Goal: Task Accomplishment & Management: Manage account settings

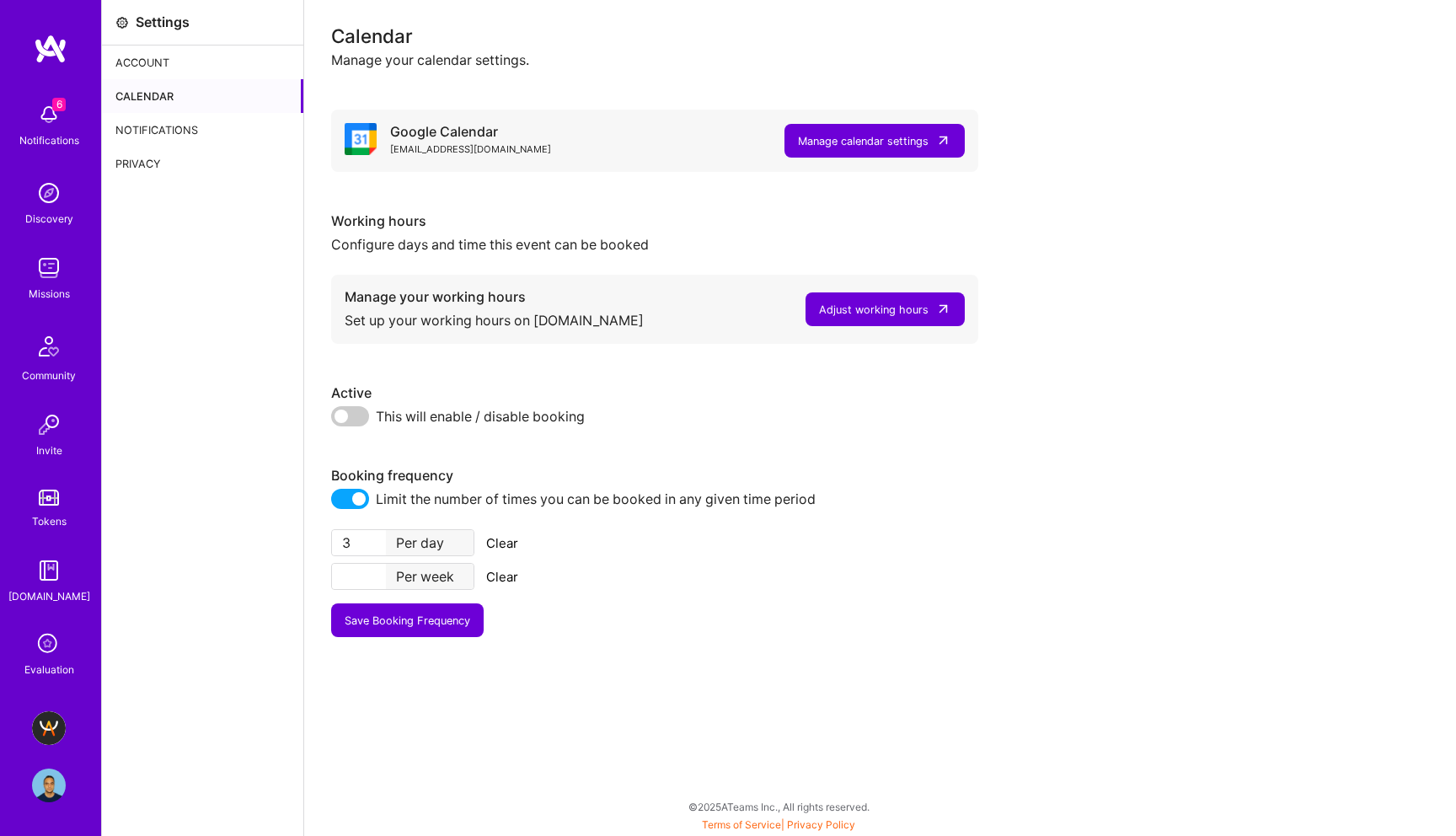
click at [354, 545] on input "3" at bounding box center [359, 543] width 54 height 25
click at [338, 535] on input "number" at bounding box center [359, 543] width 54 height 25
click at [356, 577] on input "number" at bounding box center [359, 577] width 54 height 25
click at [354, 579] on input "1" at bounding box center [359, 577] width 54 height 25
click at [354, 418] on span at bounding box center [350, 417] width 38 height 20
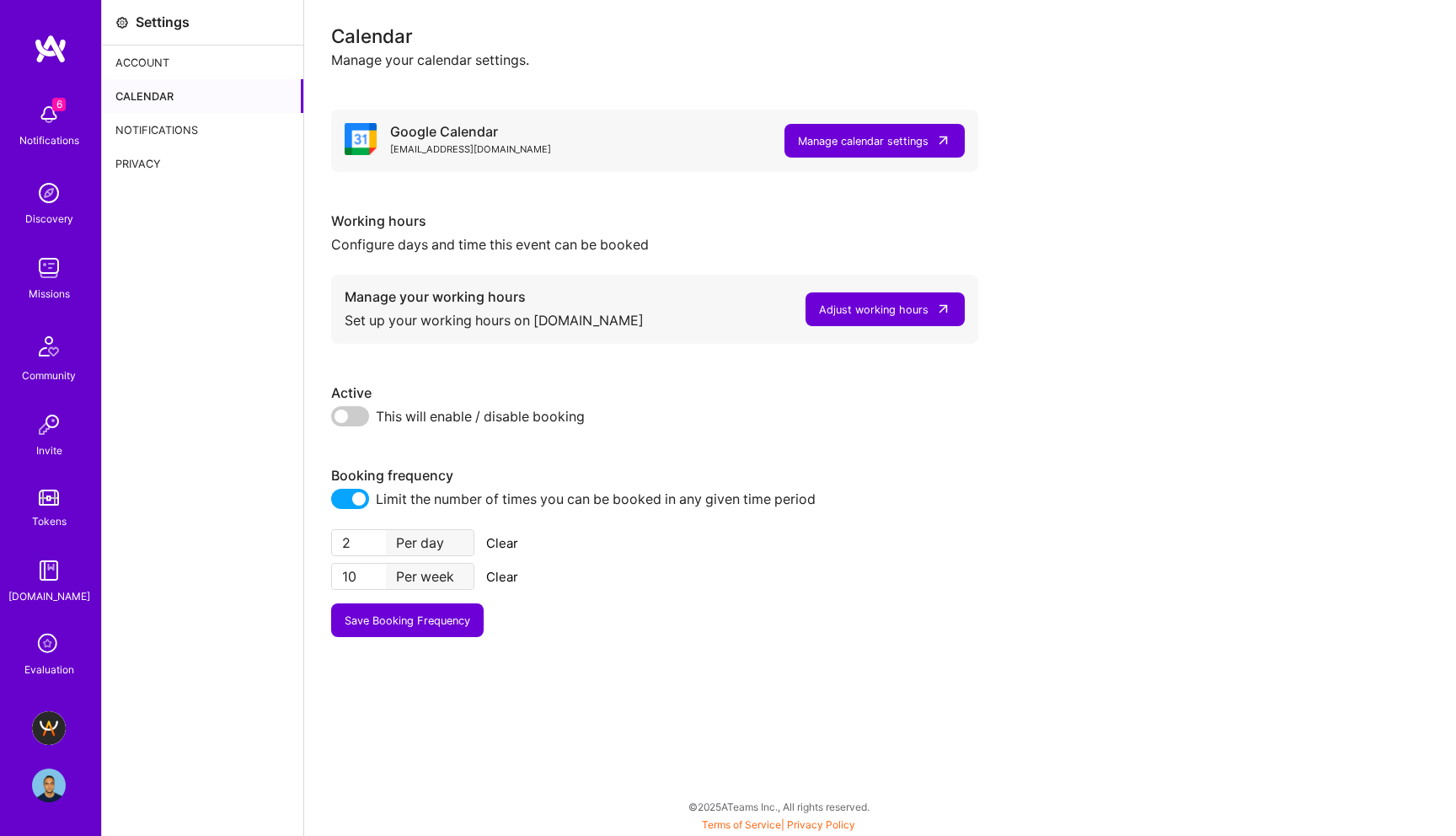
click at [334, 422] on input "checkbox" at bounding box center [334, 422] width 0 height 0
click at [854, 143] on div "Manage calendar settings" at bounding box center [863, 141] width 130 height 18
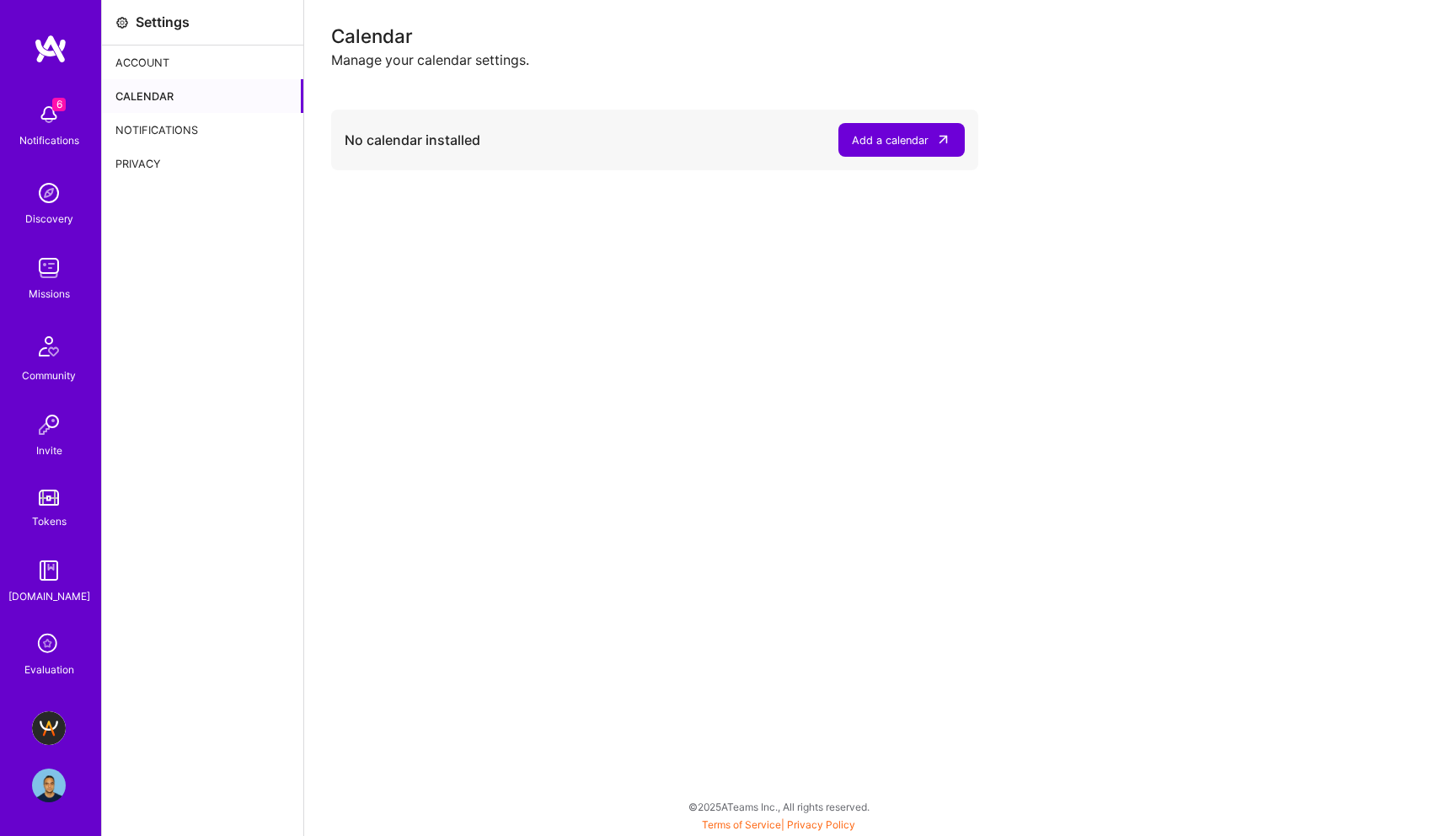
click at [582, 305] on div "Calendar Manage your calendar settings. No calendar installed Add a calendar" at bounding box center [880, 418] width 1152 height 836
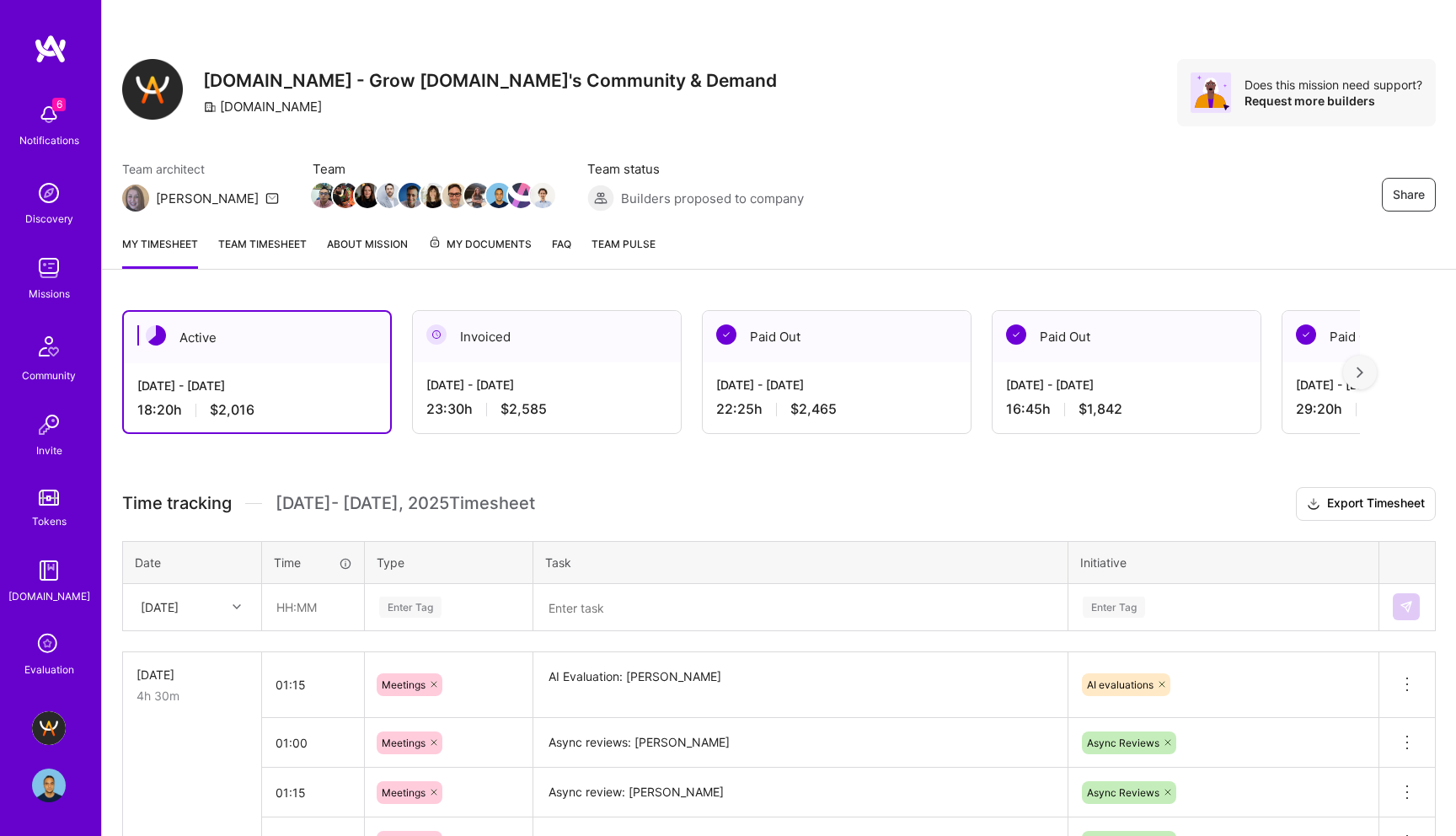
click at [648, 606] on textarea at bounding box center [800, 608] width 531 height 44
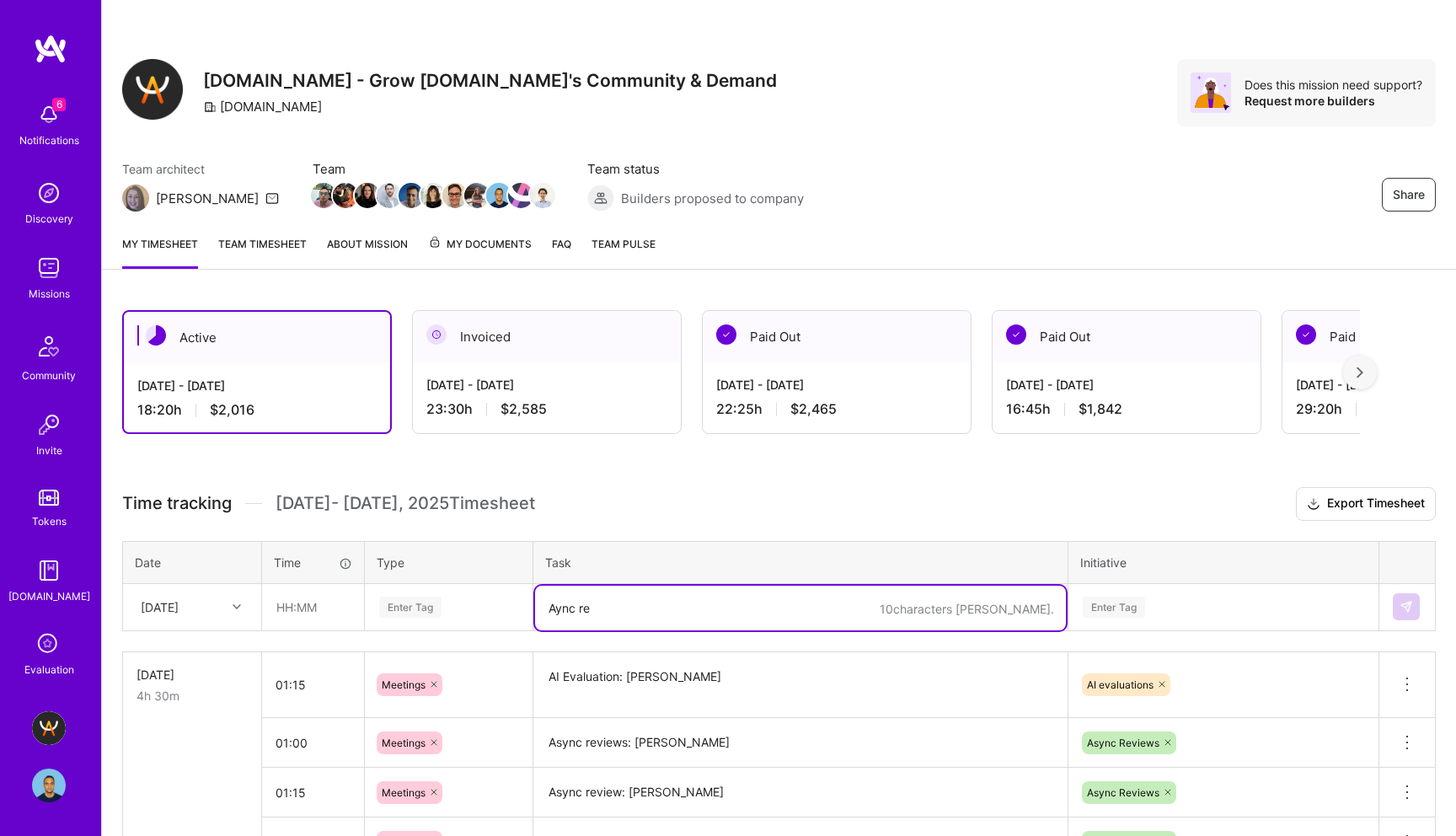
type textarea "Aync rev"
paste textarea "Chuong Ngo"
type textarea "Async reviews: Chuong Ngo"
click at [408, 607] on div "Enter Tag" at bounding box center [449, 607] width 166 height 44
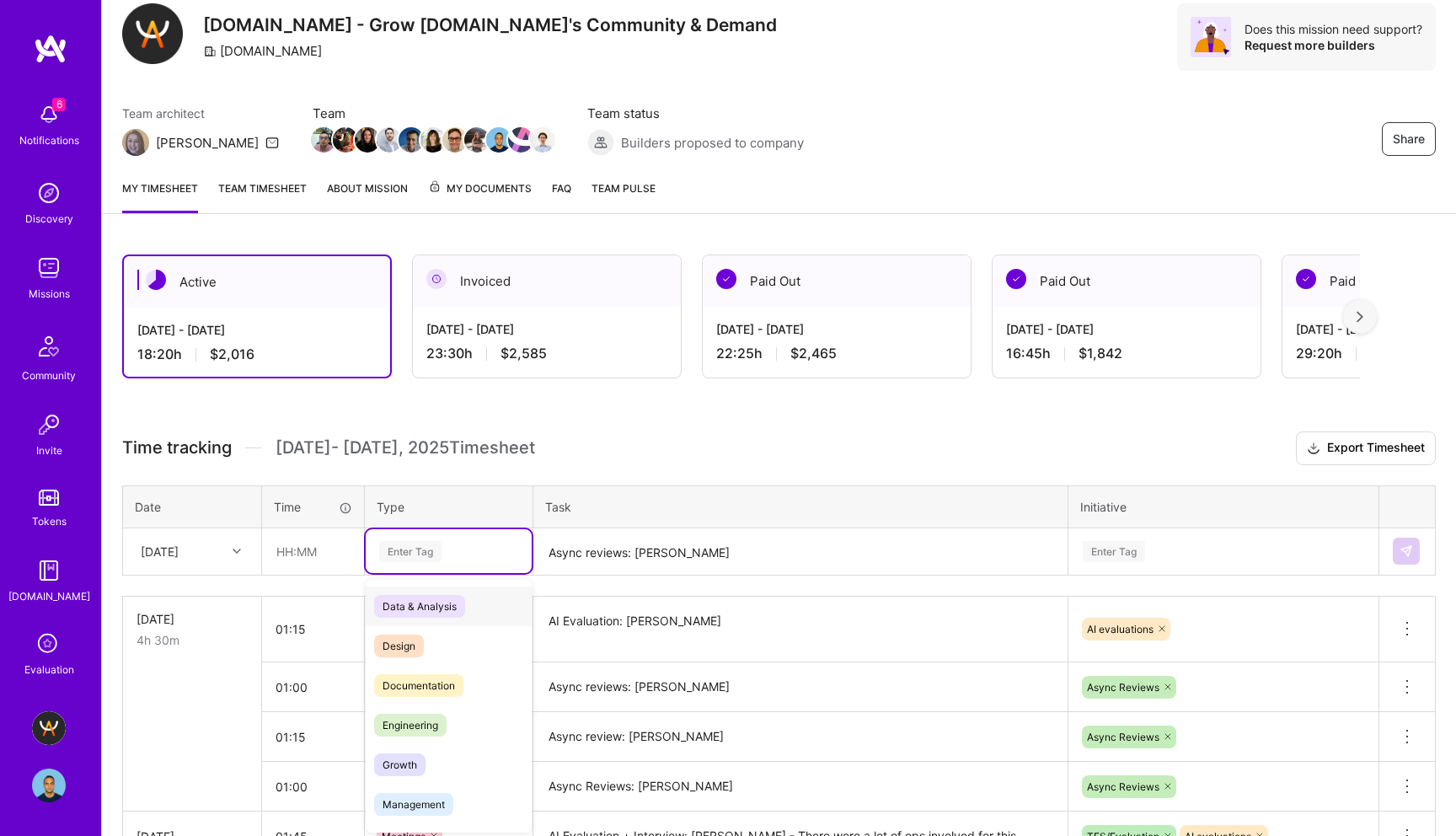
scroll to position [58, 0]
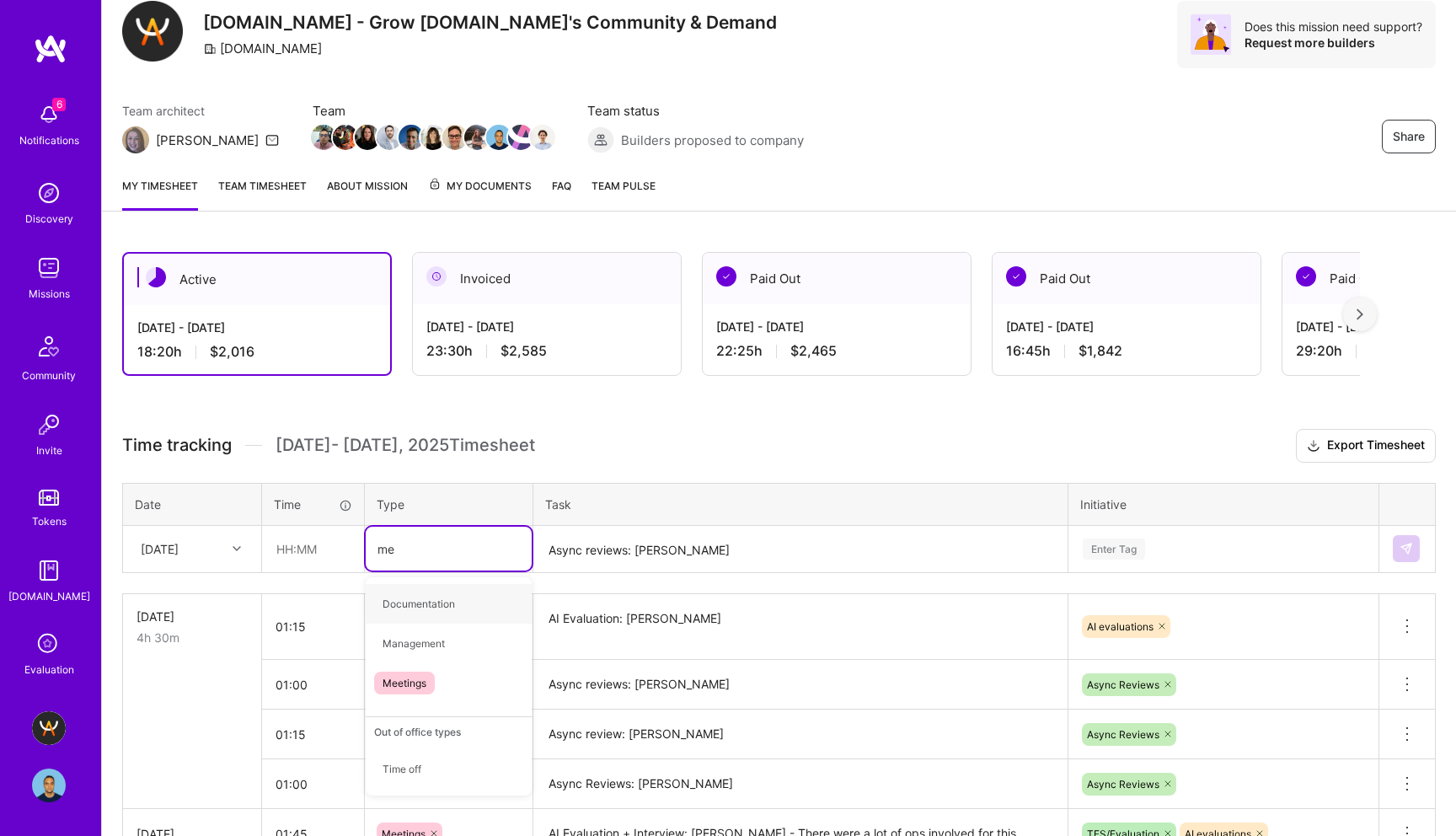
type input "mee"
click at [404, 607] on span "Meetings" at bounding box center [405, 604] width 61 height 23
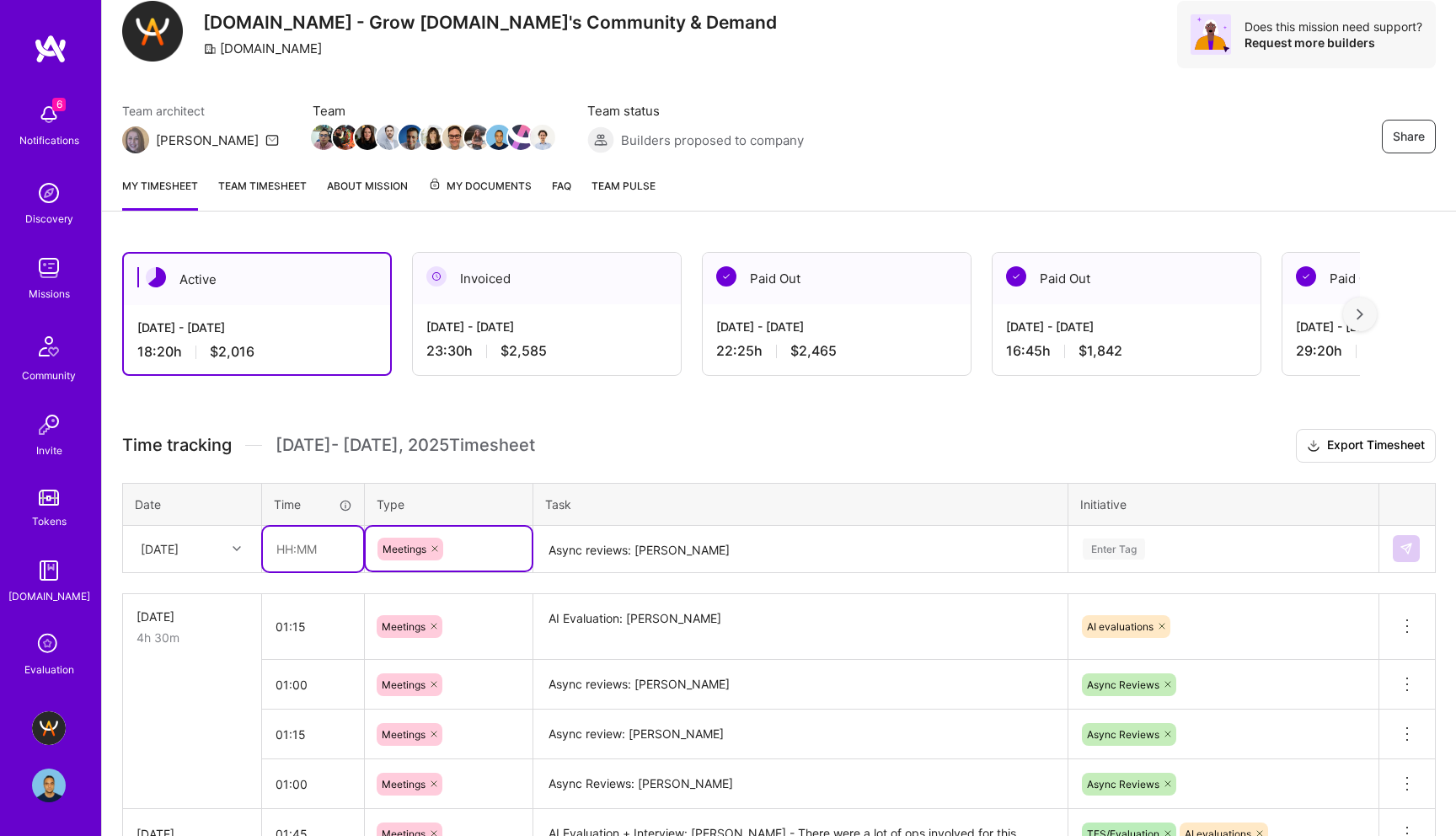
click at [284, 551] on input "text" at bounding box center [313, 549] width 100 height 45
type input "01:00"
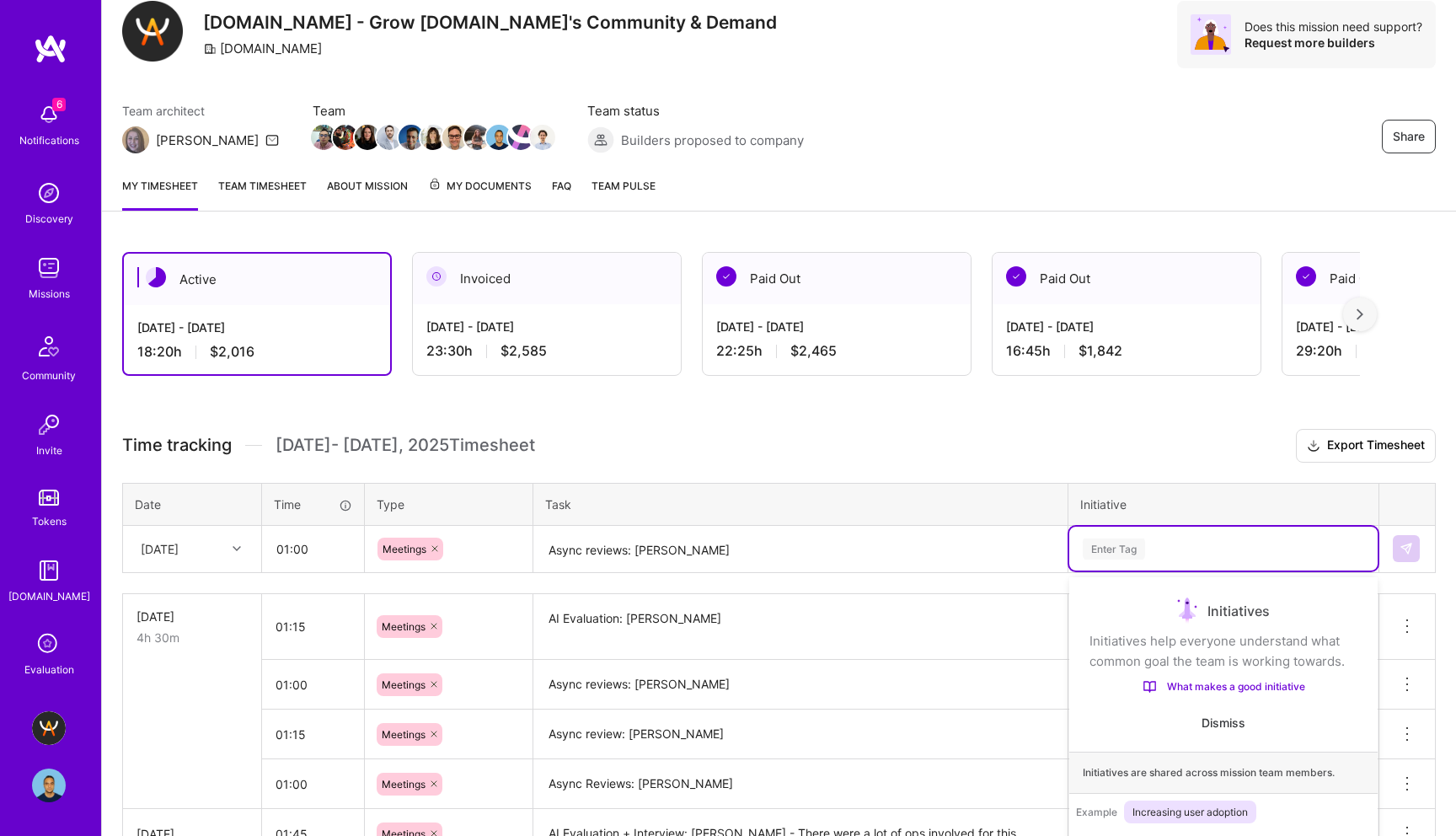
scroll to position [151, 0]
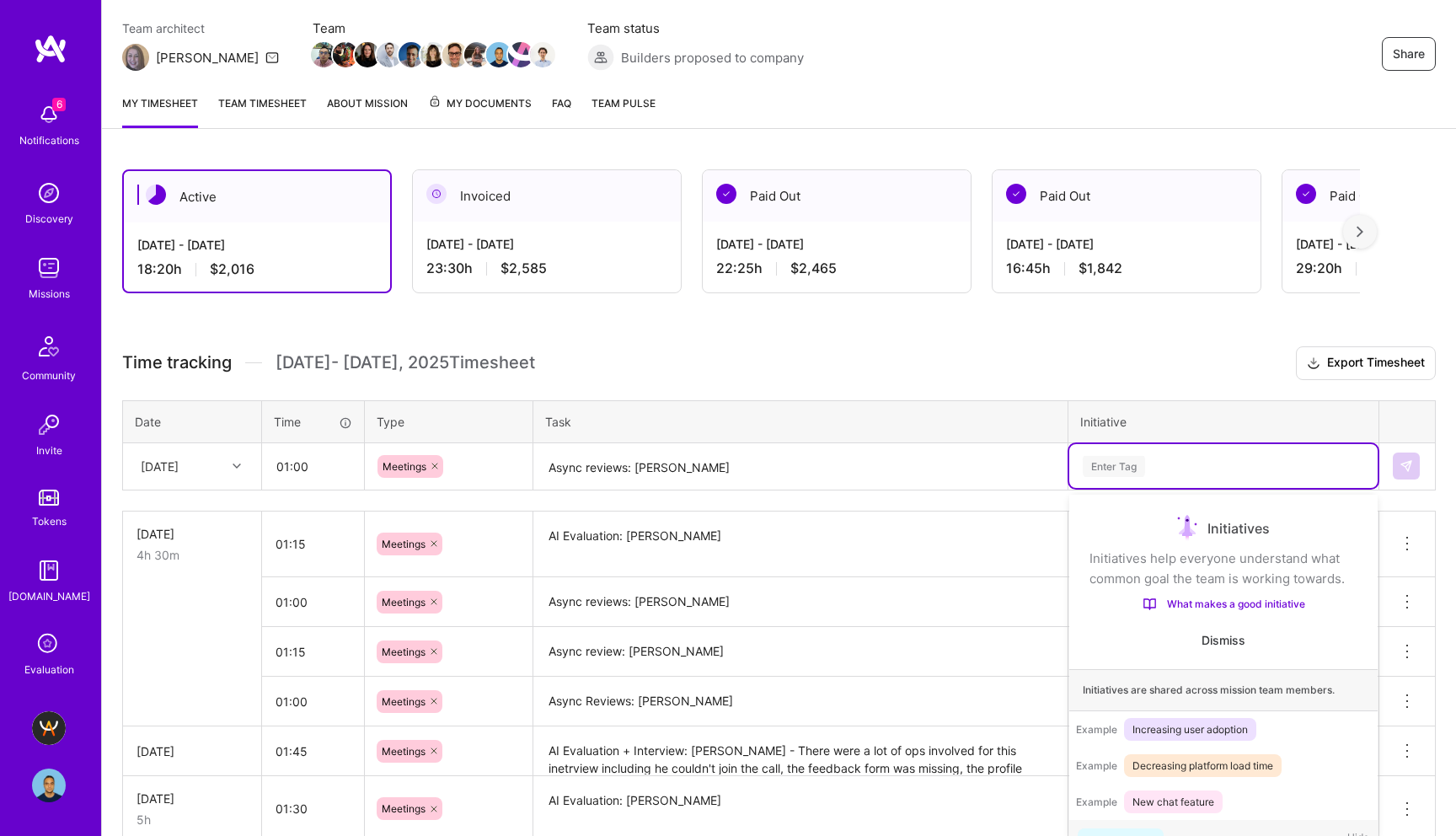
click at [1113, 488] on div "option Technical Test focused, 1 of 63. 63 results available. Use Up and Down t…" at bounding box center [1223, 467] width 308 height 44
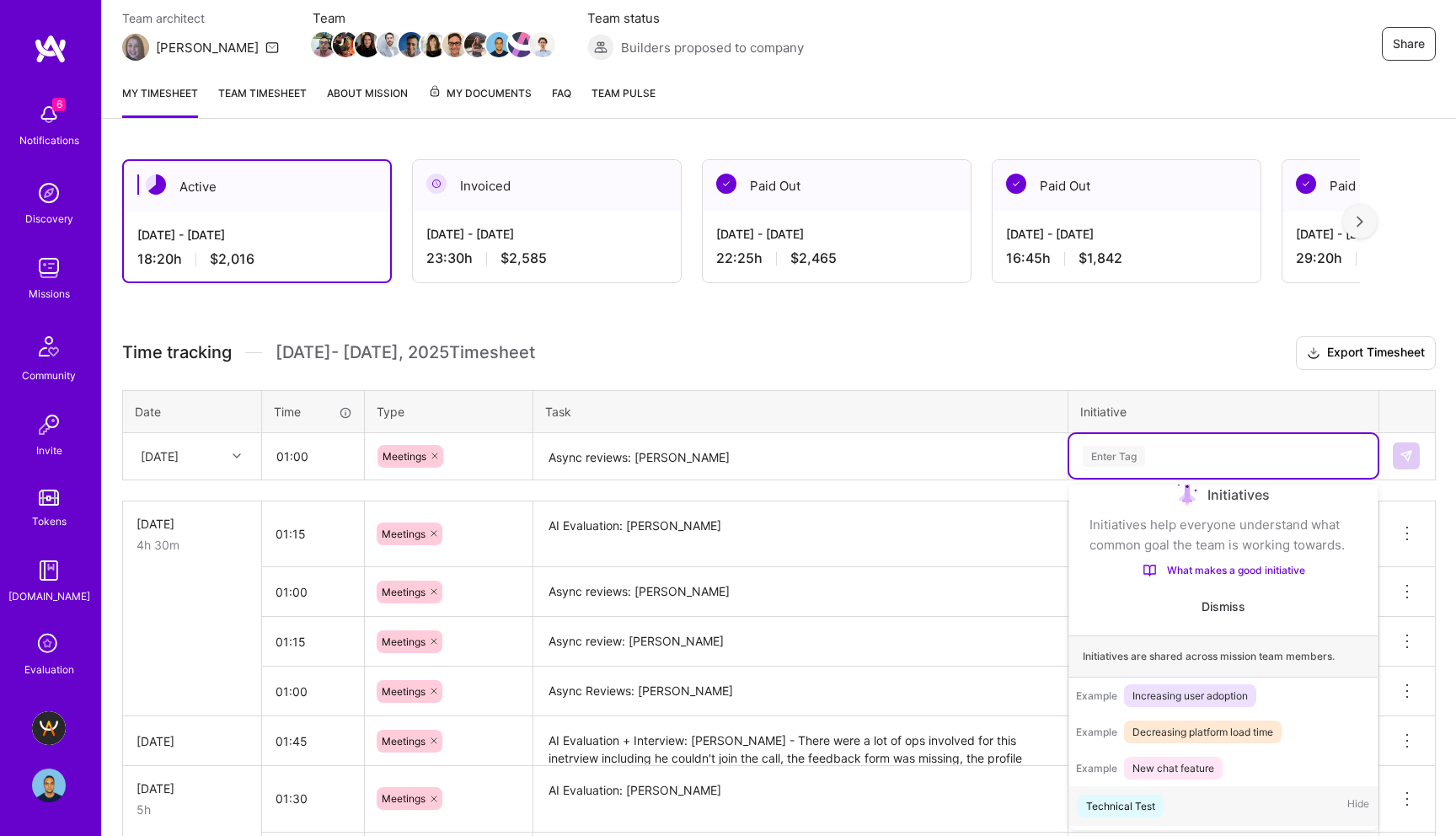
scroll to position [28, 0]
type input "AI"
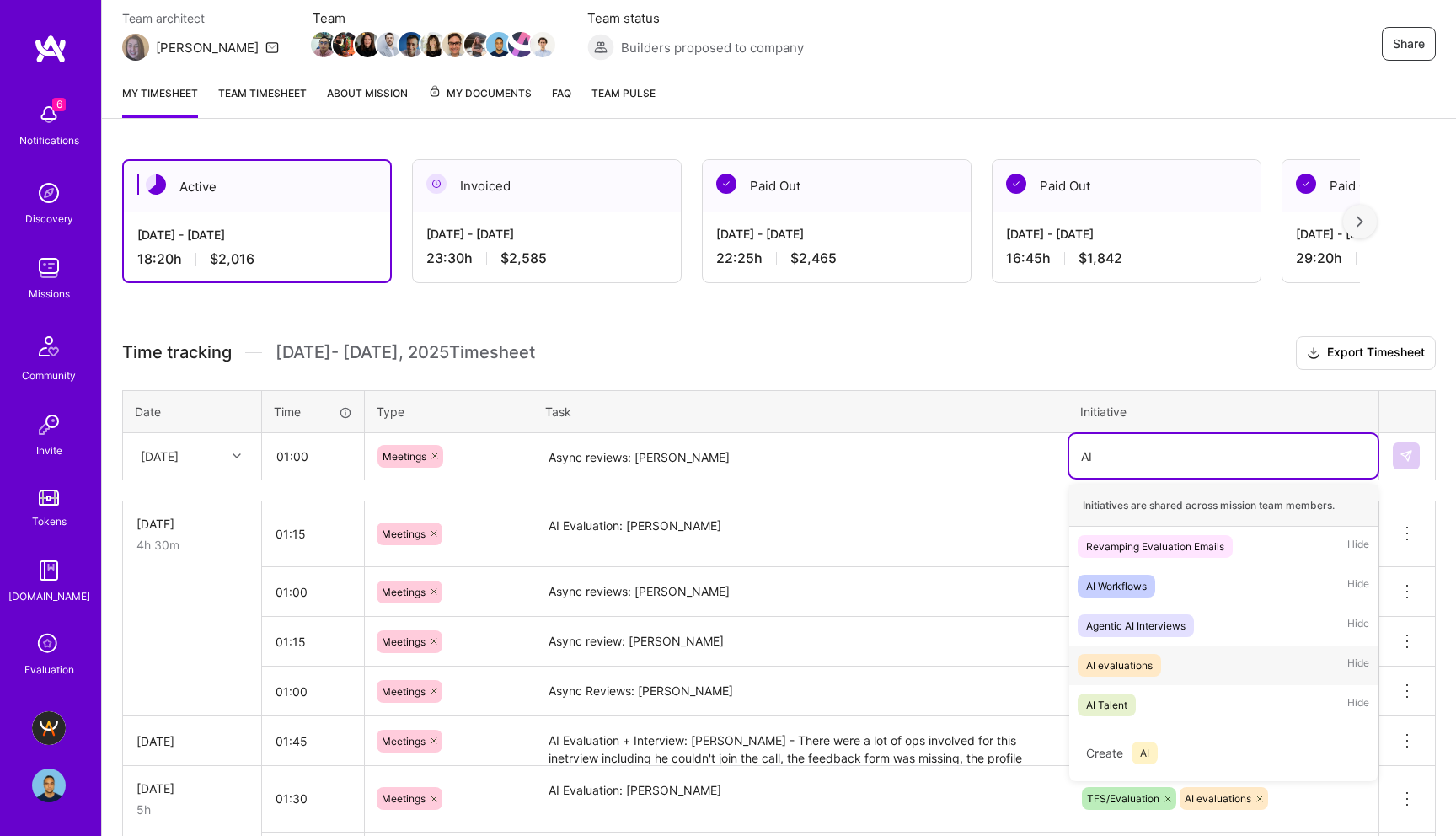
click at [1142, 670] on div "AI evaluations" at bounding box center [1119, 665] width 67 height 18
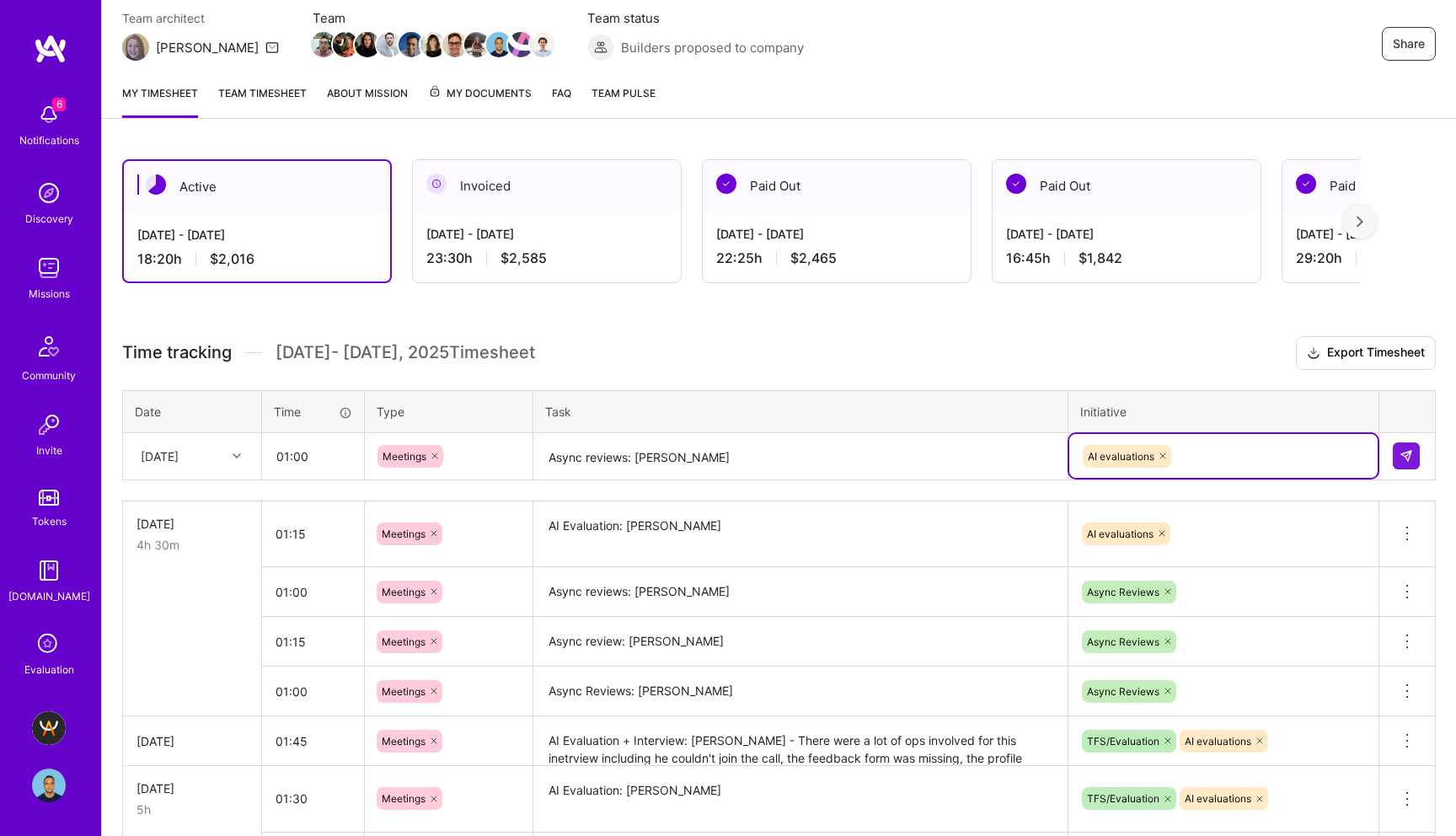
click at [1200, 456] on div "AI evaluations" at bounding box center [1223, 457] width 284 height 26
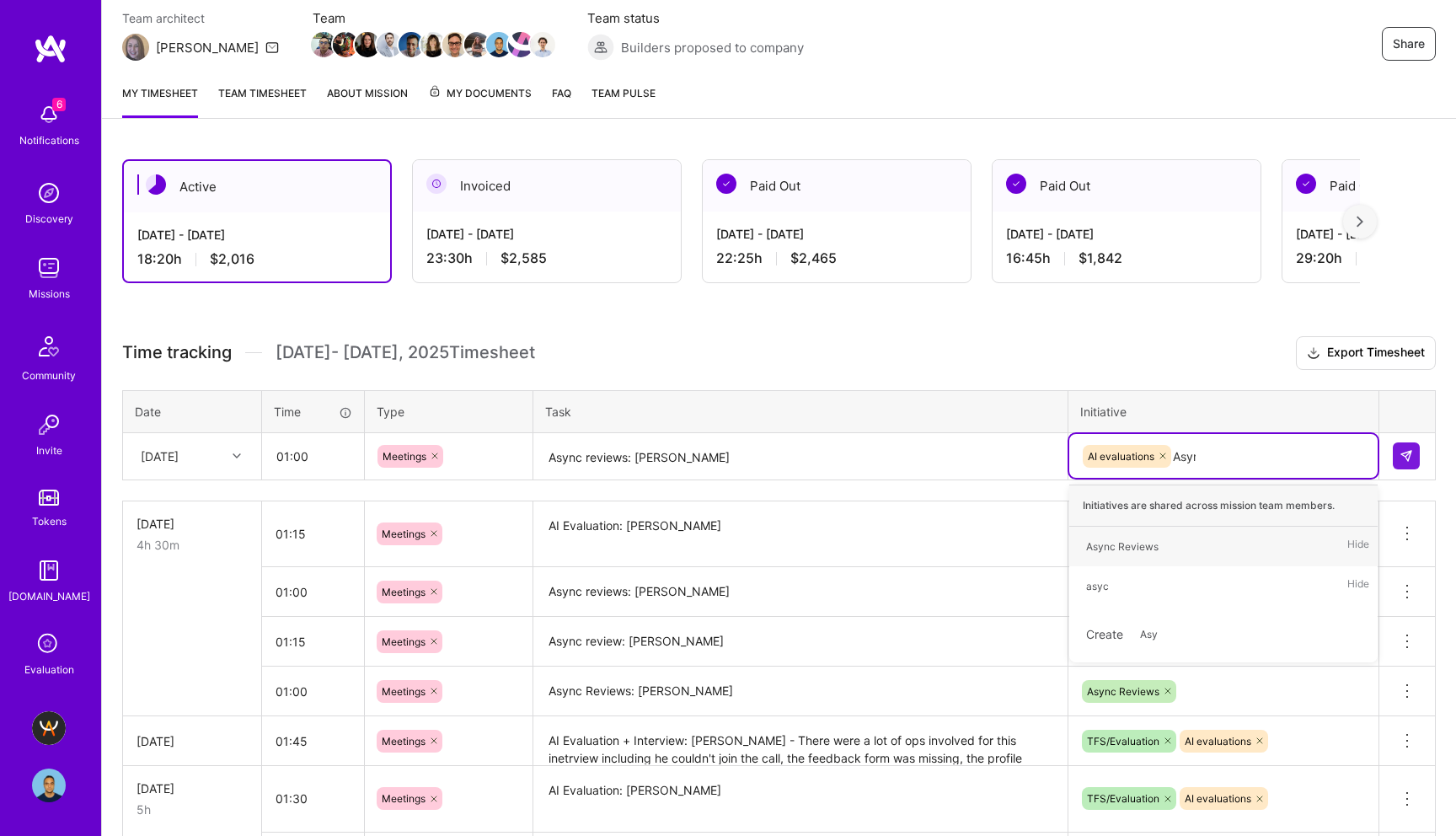
type input "Async"
click at [1133, 548] on div "Async Reviews" at bounding box center [1122, 546] width 73 height 18
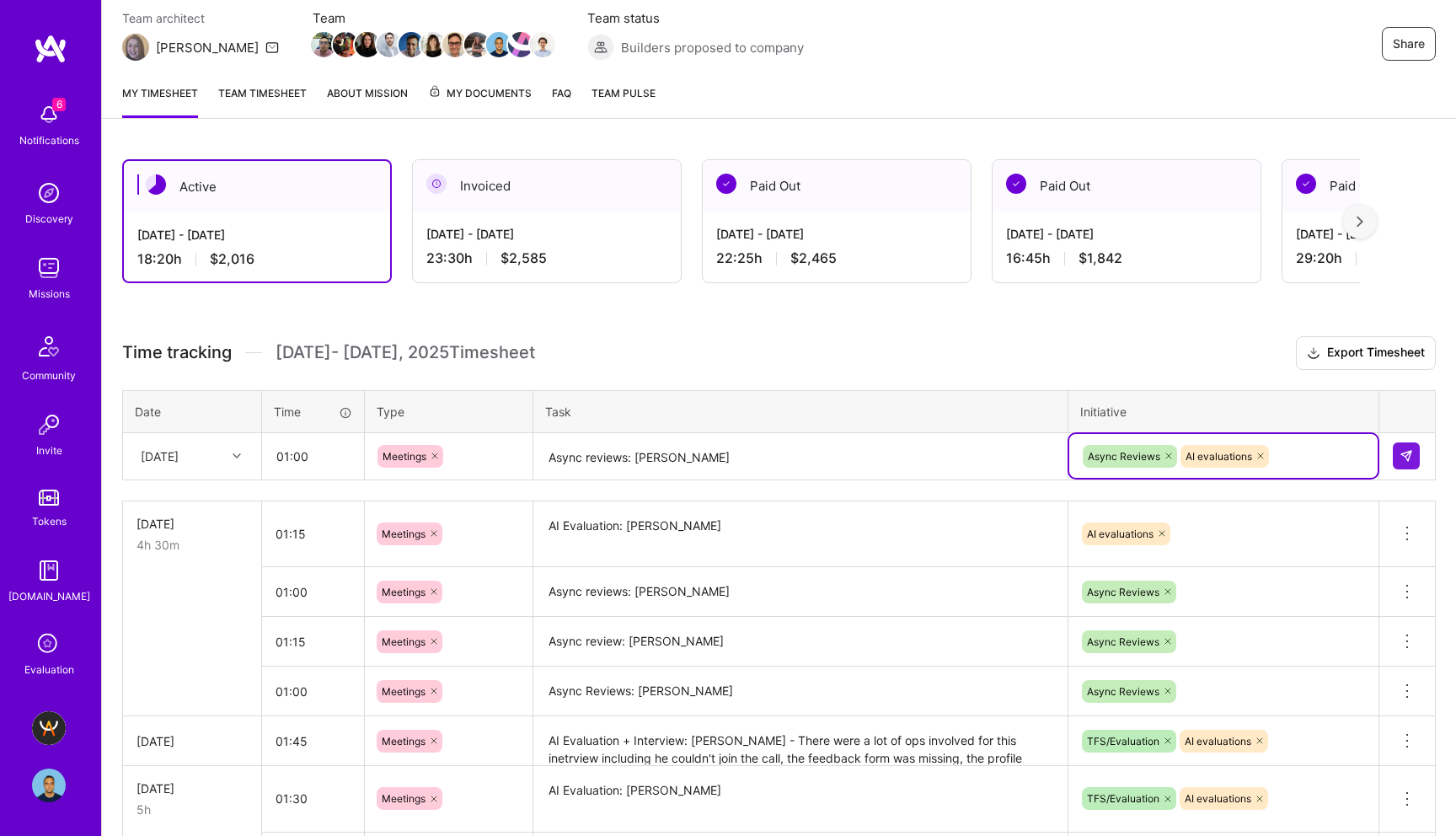
click at [1260, 453] on icon at bounding box center [1260, 457] width 10 height 10
click at [1410, 451] on img at bounding box center [1406, 457] width 14 height 14
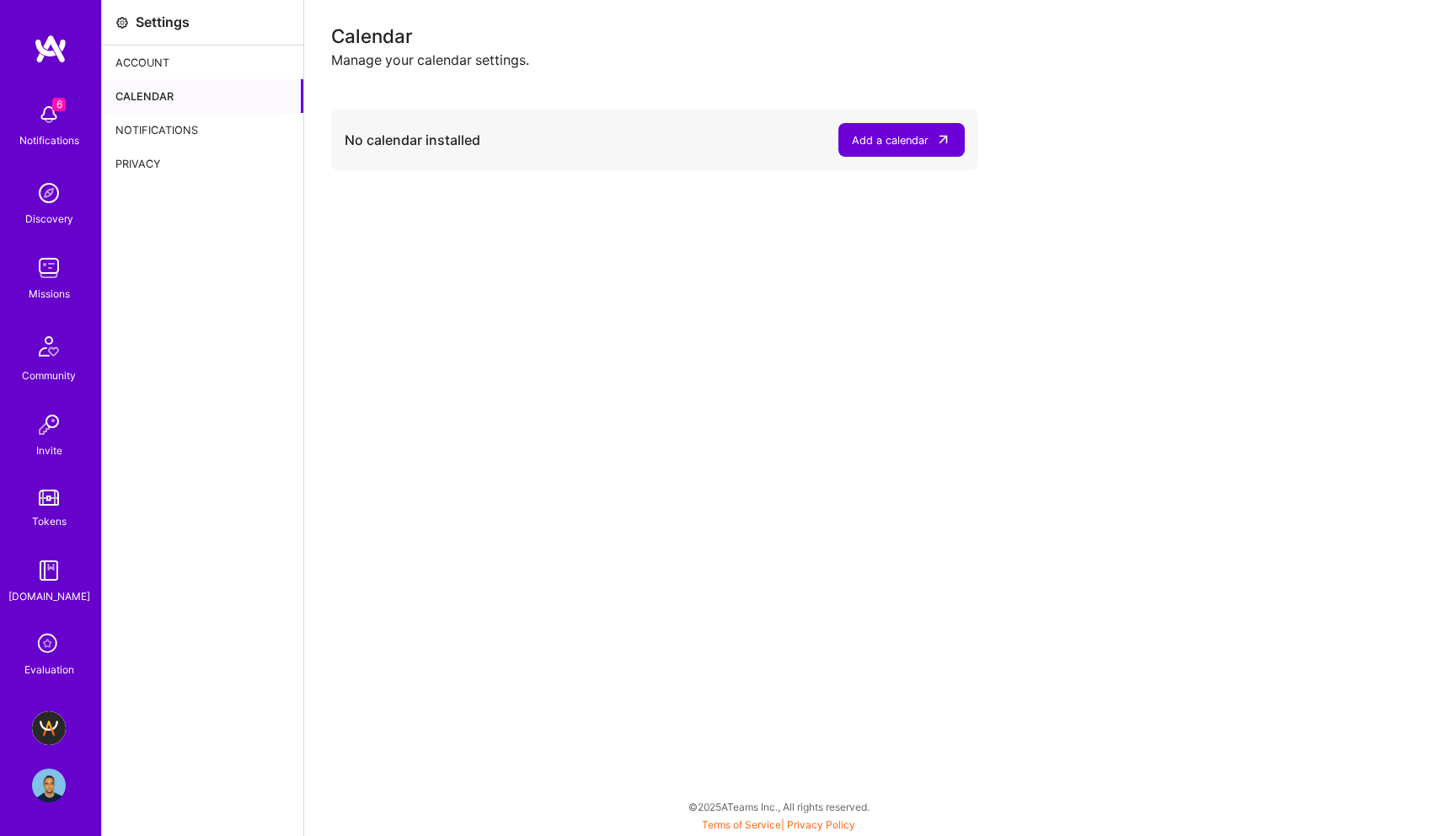
click at [909, 384] on div "Calendar Manage your calendar settings. No calendar installed Add a calendar" at bounding box center [880, 418] width 1152 height 836
click at [906, 132] on div "Add a calendar" at bounding box center [890, 140] width 77 height 18
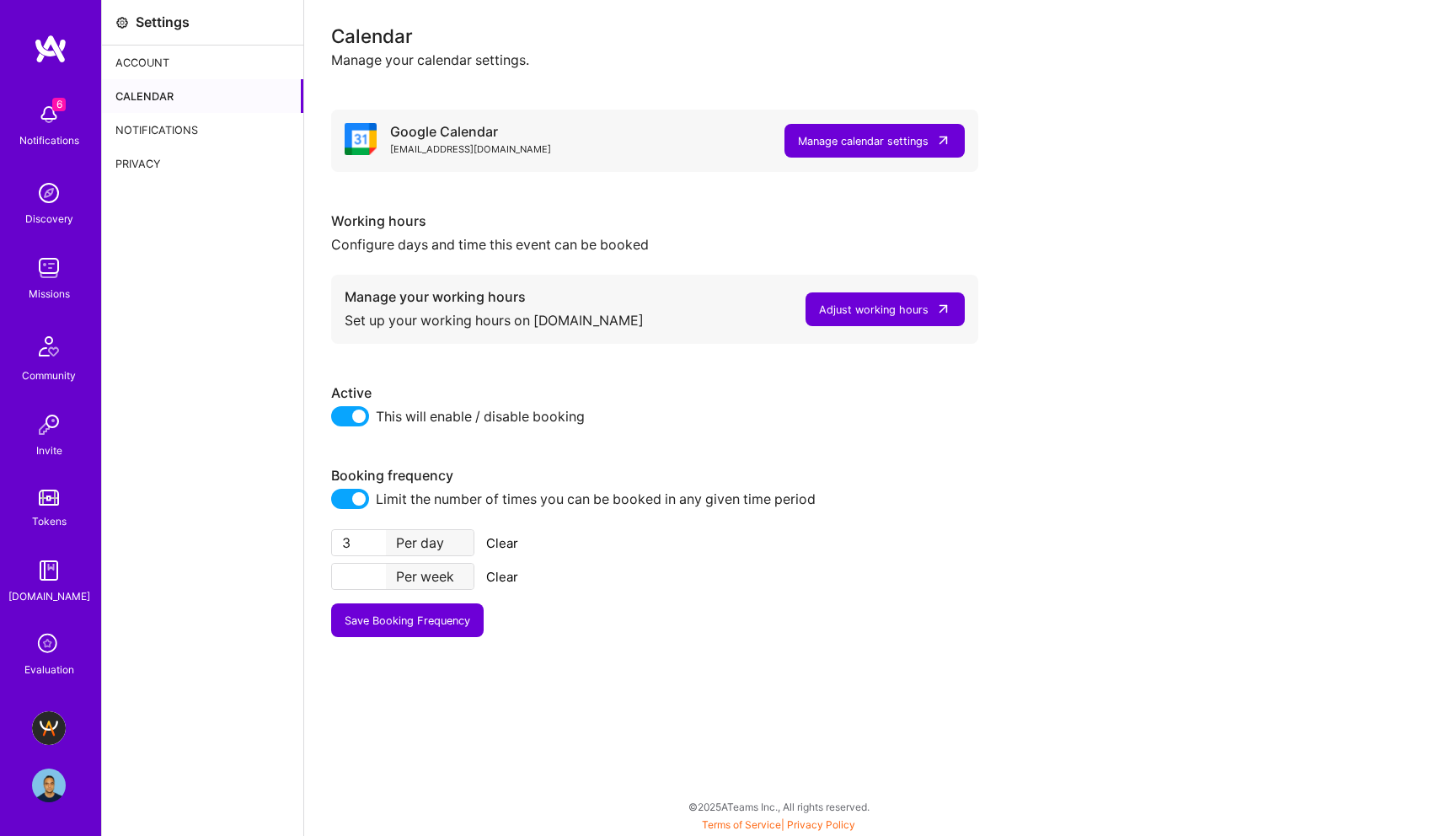
click at [362, 572] on input "number" at bounding box center [359, 577] width 54 height 25
click at [353, 573] on input "1" at bounding box center [359, 577] width 54 height 25
click at [397, 626] on button "Save Booking Frequency" at bounding box center [407, 621] width 152 height 34
